Goal: Register for event/course

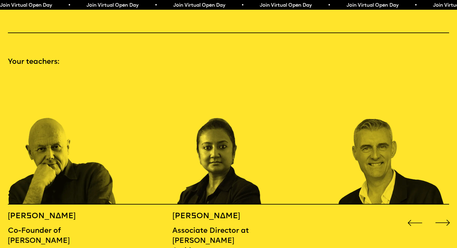
scroll to position [650, 0]
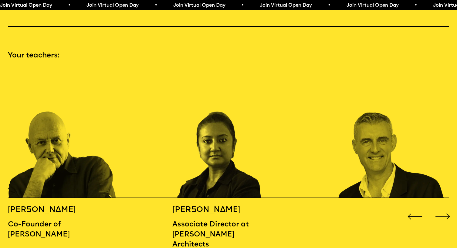
click at [443, 207] on div "Next slide" at bounding box center [443, 216] width 18 height 18
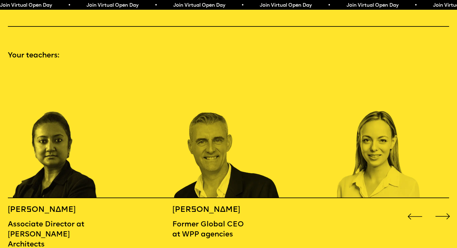
click at [443, 207] on div "Next slide" at bounding box center [443, 216] width 18 height 18
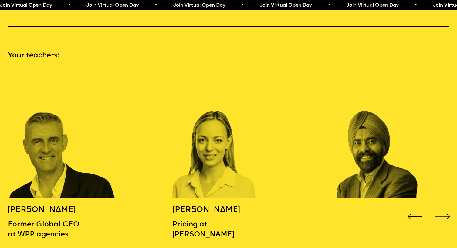
click at [443, 207] on div "Next slide" at bounding box center [443, 216] width 18 height 18
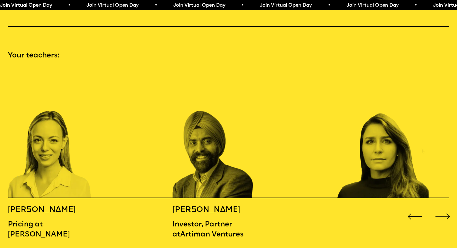
click at [443, 207] on div "Next slide" at bounding box center [443, 216] width 18 height 18
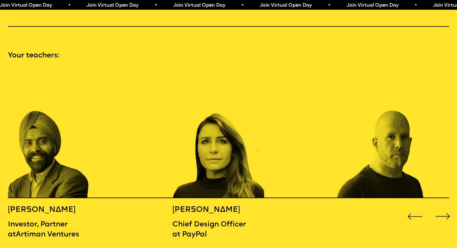
click at [443, 207] on div "Next slide" at bounding box center [443, 216] width 18 height 18
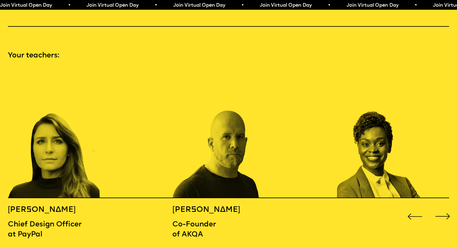
click at [443, 207] on div "Next slide" at bounding box center [443, 216] width 18 height 18
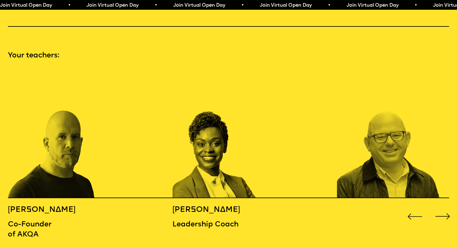
click at [443, 207] on div "Next slide" at bounding box center [443, 216] width 18 height 18
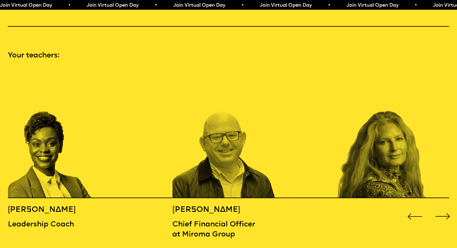
click at [443, 207] on div "Next slide" at bounding box center [443, 216] width 18 height 18
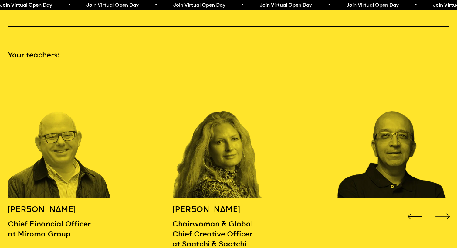
click at [443, 207] on div "Next slide" at bounding box center [443, 216] width 18 height 18
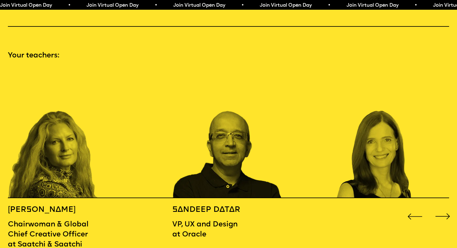
click at [443, 207] on div "Next slide" at bounding box center [443, 216] width 18 height 18
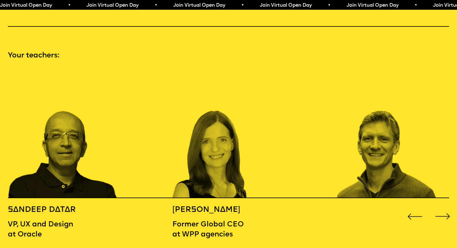
click at [443, 207] on div "Next slide" at bounding box center [443, 216] width 18 height 18
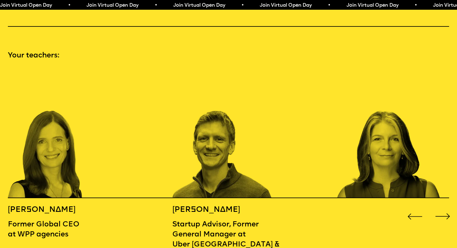
click at [443, 207] on div "Next slide" at bounding box center [443, 216] width 18 height 18
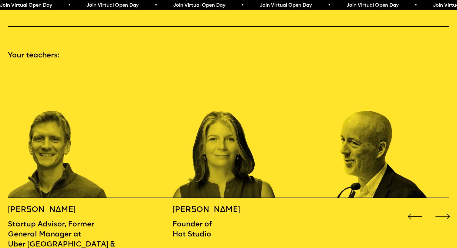
click at [443, 207] on div "Next slide" at bounding box center [443, 216] width 18 height 18
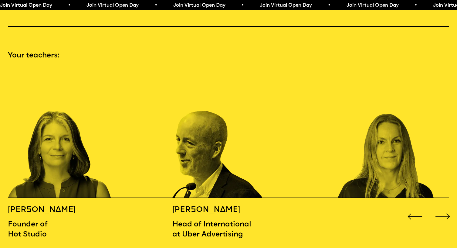
click at [443, 207] on div "Next slide" at bounding box center [443, 216] width 18 height 18
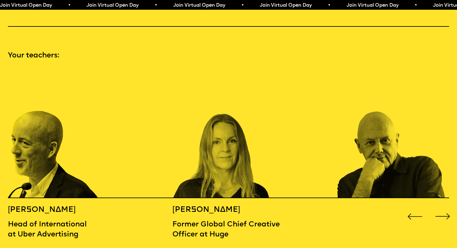
click at [443, 207] on div "Next slide" at bounding box center [443, 216] width 18 height 18
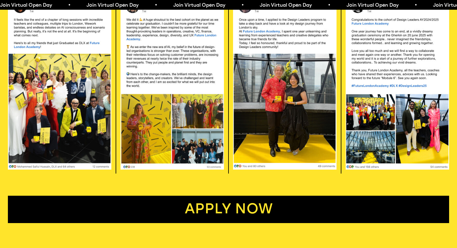
scroll to position [1332, 0]
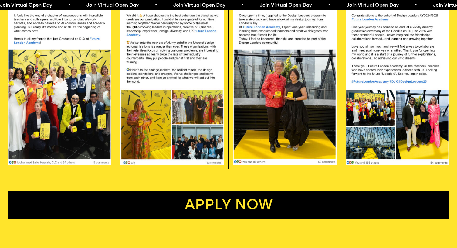
click at [227, 194] on link "Apply now" at bounding box center [228, 204] width 441 height 27
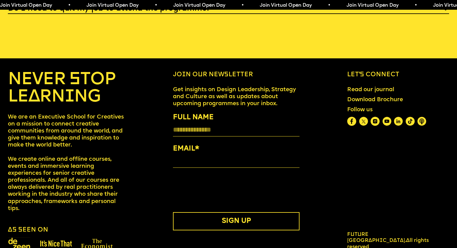
scroll to position [2560, 0]
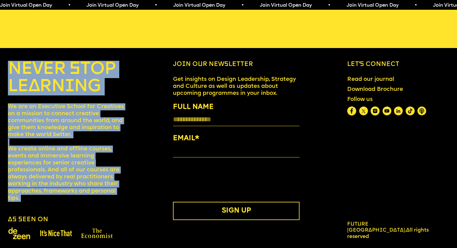
drag, startPoint x: 31, startPoint y: 200, endPoint x: 6, endPoint y: 59, distance: 142.3
click at [6, 61] on div "NEVER STOP LEARNING We are an Executive School for Creatives on a mission to co…" at bounding box center [228, 150] width 457 height 179
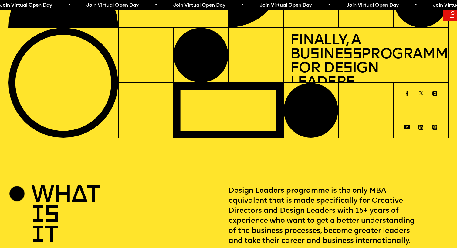
scroll to position [0, 0]
